Goal: Task Accomplishment & Management: Manage account settings

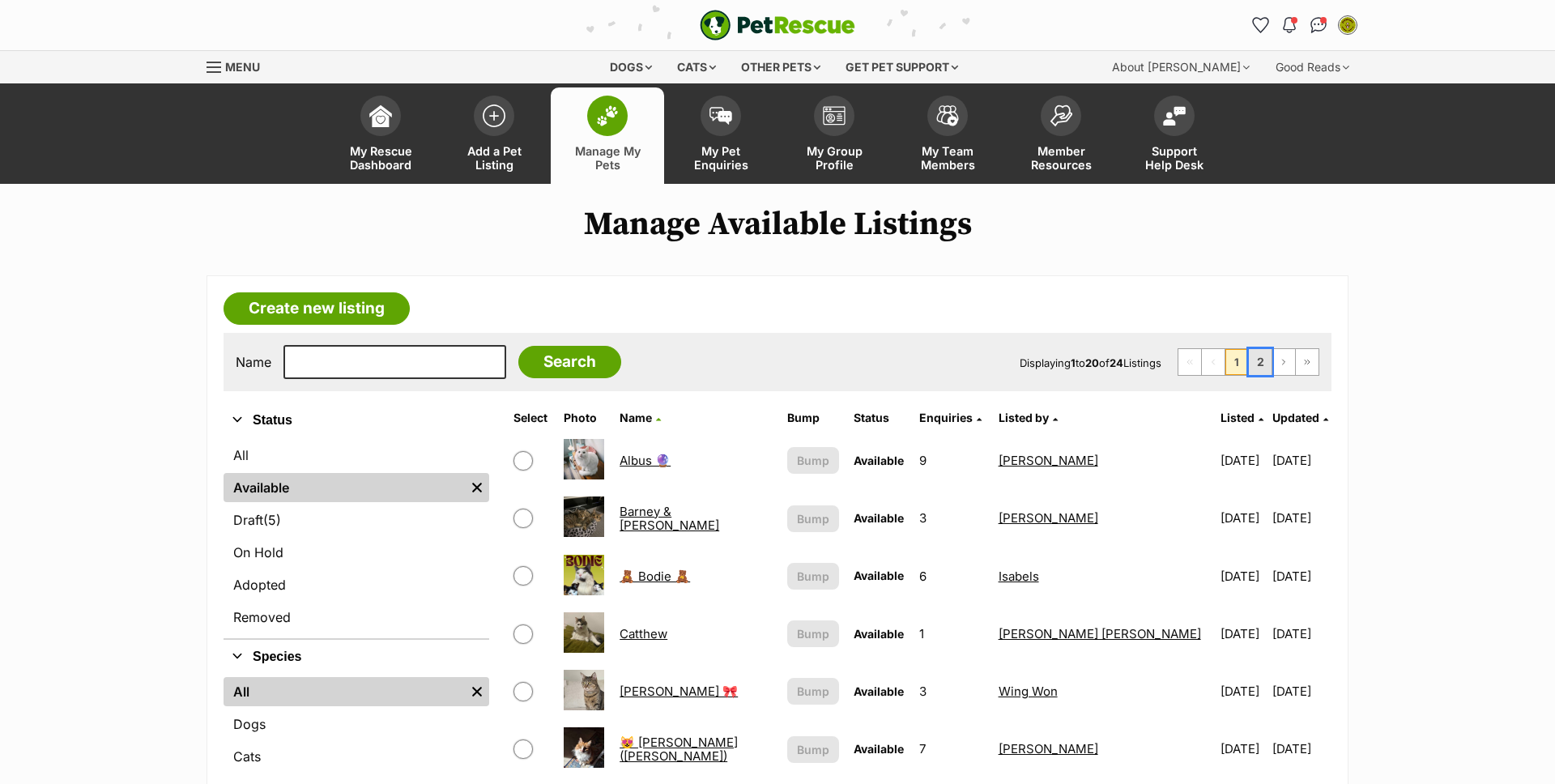
click at [1268, 356] on link "2" at bounding box center [1261, 362] width 23 height 26
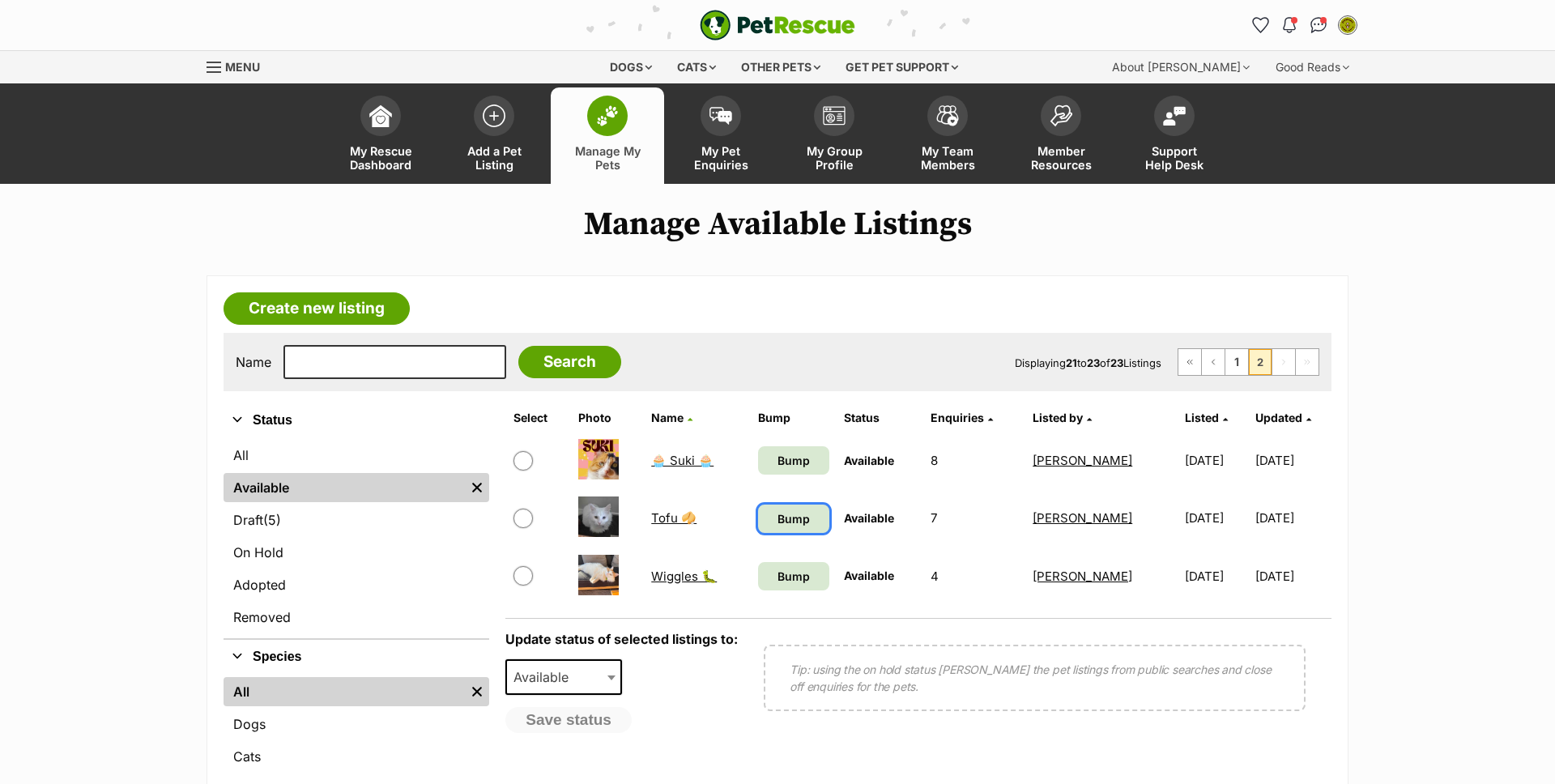
click at [778, 516] on span "Bump" at bounding box center [794, 518] width 33 height 17
click at [778, 573] on span "Bump" at bounding box center [794, 576] width 33 height 17
